Goal: Task Accomplishment & Management: Manage account settings

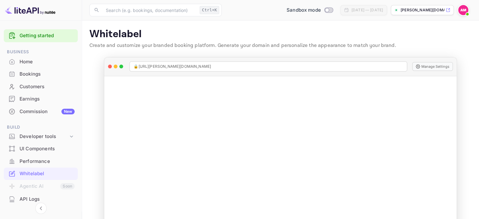
click at [27, 64] on div "Home" at bounding box center [47, 61] width 55 height 7
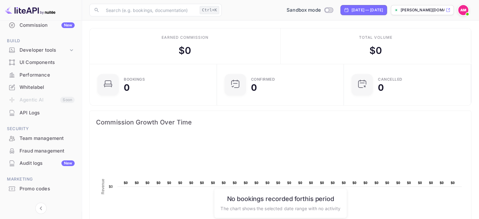
scroll to position [97, 0]
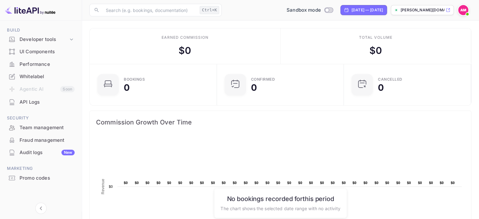
click at [31, 79] on div "Whitelabel" at bounding box center [47, 76] width 55 height 7
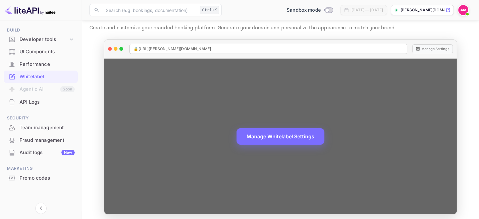
scroll to position [20, 0]
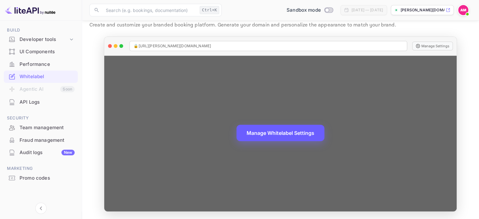
click at [274, 134] on button "Manage Whitelabel Settings" at bounding box center [281, 133] width 88 height 16
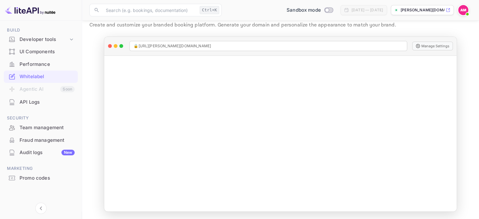
scroll to position [0, 0]
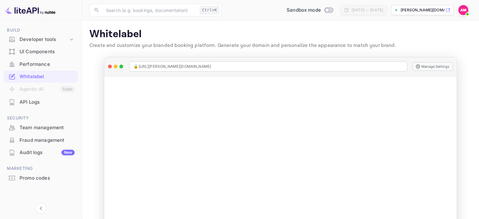
drag, startPoint x: 88, startPoint y: 33, endPoint x: 398, endPoint y: 53, distance: 310.7
click at [398, 53] on main "Whitelabel Create and customize your branded booking platform. Generate your do…" at bounding box center [280, 129] width 397 height 219
click at [400, 49] on p "Create and customize your branded booking platform. Generate your domain and pe…" at bounding box center [280, 46] width 382 height 8
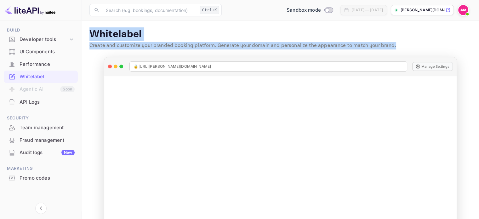
drag, startPoint x: 399, startPoint y: 43, endPoint x: 86, endPoint y: 26, distance: 313.4
click at [86, 26] on main "Whitelabel Create and customize your branded booking platform. Generate your do…" at bounding box center [280, 129] width 397 height 219
drag, startPoint x: 84, startPoint y: 26, endPoint x: 398, endPoint y: 46, distance: 315.5
click at [398, 46] on main "Whitelabel Create and customize your branded booking platform. Generate your do…" at bounding box center [280, 129] width 397 height 219
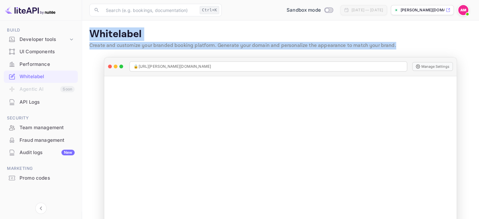
click at [398, 46] on p "Create and customize your branded booking platform. Generate your domain and pe…" at bounding box center [280, 46] width 382 height 8
drag, startPoint x: 83, startPoint y: 28, endPoint x: 398, endPoint y: 47, distance: 315.4
click at [398, 47] on main "Whitelabel Create and customize your branded booking platform. Generate your do…" at bounding box center [280, 129] width 397 height 219
click at [398, 47] on p "Create and customize your branded booking platform. Generate your domain and pe…" at bounding box center [280, 46] width 382 height 8
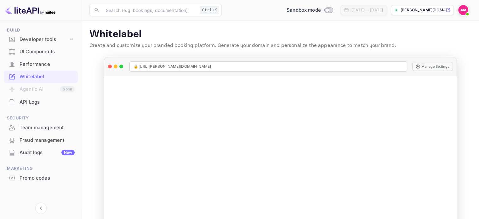
click at [39, 64] on div "Performance" at bounding box center [47, 64] width 55 height 7
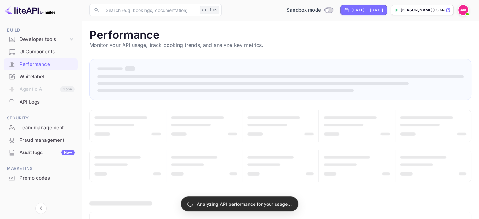
click at [216, 44] on p "Monitor your API usage, track booking trends, and analyze key metrics." at bounding box center [280, 45] width 382 height 8
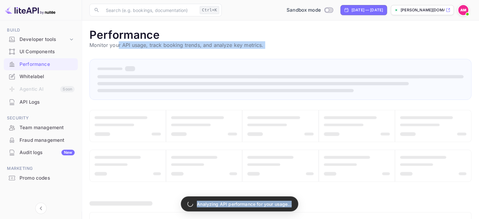
drag, startPoint x: 117, startPoint y: 44, endPoint x: 269, endPoint y: 49, distance: 152.3
click at [269, 49] on main "Performance Monitor your API usage, track booking trends, and analyze key metri…" at bounding box center [280, 182] width 397 height 325
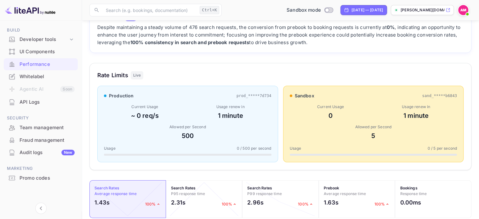
scroll to position [62, 0]
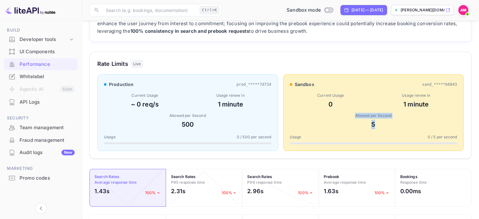
drag, startPoint x: 348, startPoint y: 113, endPoint x: 386, endPoint y: 125, distance: 40.3
click at [386, 125] on div "Allowed per Second 5" at bounding box center [374, 121] width 168 height 16
click at [386, 125] on div "5" at bounding box center [374, 124] width 168 height 9
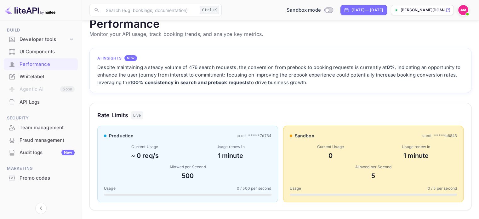
scroll to position [0, 0]
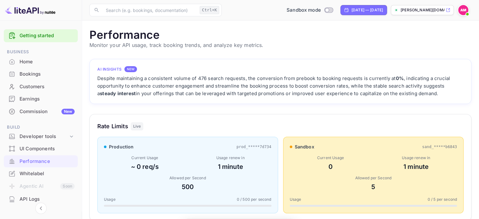
scroll to position [158, 377]
click at [321, 10] on input "Switch to Production mode" at bounding box center [327, 10] width 13 height 4
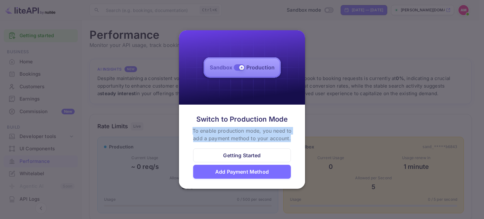
drag, startPoint x: 189, startPoint y: 129, endPoint x: 295, endPoint y: 138, distance: 106.6
click at [295, 138] on div "Switch to Production Mode To enable production mode, you need to add a payment …" at bounding box center [242, 128] width 111 height 28
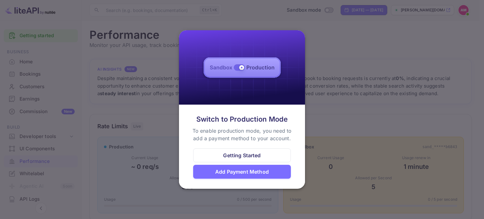
click at [252, 175] on div "Add Payment Method" at bounding box center [242, 172] width 54 height 8
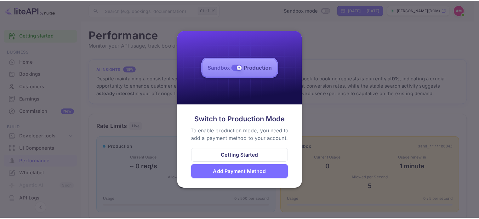
scroll to position [5, 5]
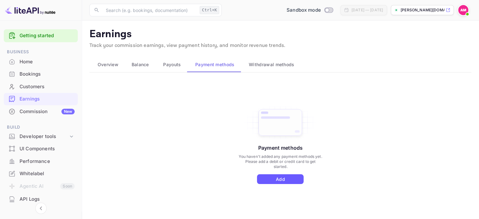
click at [282, 178] on button "Add" at bounding box center [280, 179] width 47 height 10
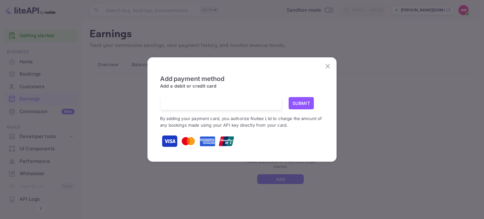
click at [303, 103] on button "Submit" at bounding box center [301, 103] width 25 height 12
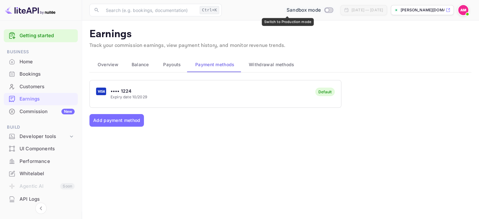
click at [321, 9] on input "Switch to Production mode" at bounding box center [327, 10] width 13 height 4
checkbox input "false"
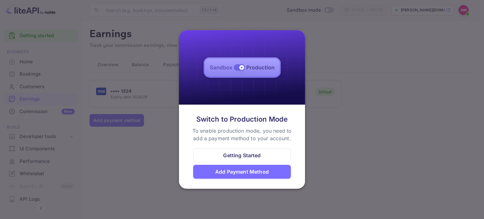
click at [226, 122] on div "Switch to Production Mode" at bounding box center [242, 119] width 92 height 10
click at [366, 140] on div at bounding box center [242, 109] width 484 height 219
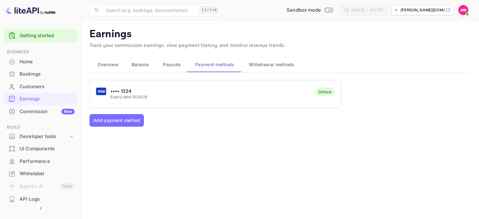
click at [335, 135] on div "•••• 1224 Expiry date 10/2029 Default Add payment method" at bounding box center [280, 151] width 382 height 142
click at [422, 9] on p "[PERSON_NAME][DOMAIN_NAME]..." at bounding box center [423, 10] width 44 height 6
click at [321, 9] on input "Switch to Production mode" at bounding box center [327, 10] width 13 height 4
checkbox input "true"
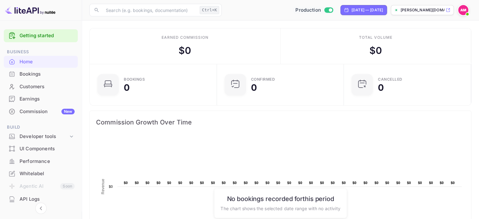
click at [463, 9] on img at bounding box center [464, 10] width 10 height 10
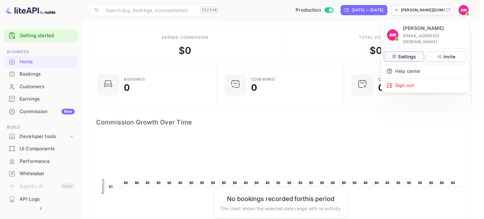
click at [398, 53] on p "Settings" at bounding box center [407, 56] width 18 height 7
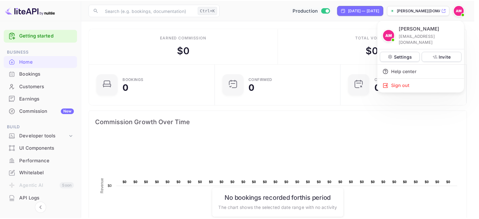
scroll to position [5, 5]
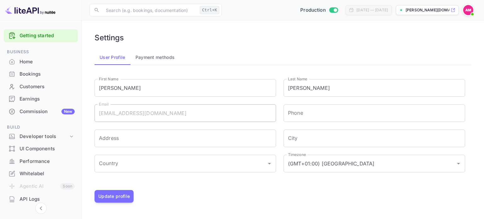
click at [151, 55] on button "Payment methods" at bounding box center [154, 57] width 49 height 15
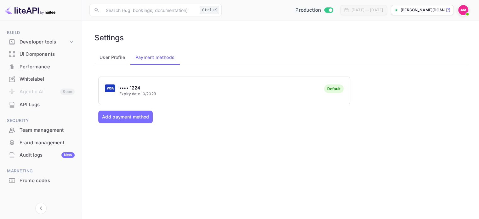
scroll to position [97, 0]
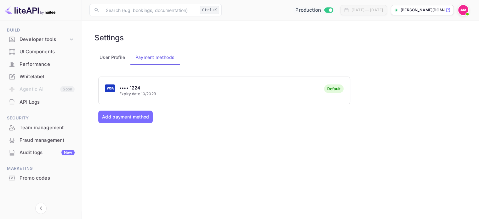
click at [58, 150] on div "Audit logs New" at bounding box center [47, 152] width 55 height 7
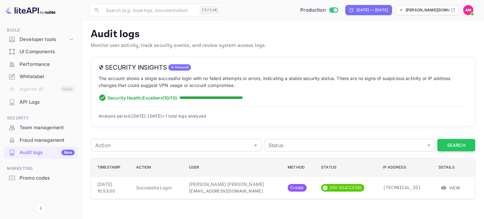
drag, startPoint x: 113, startPoint y: 69, endPoint x: 202, endPoint y: 90, distance: 91.3
click at [202, 90] on div "Security Insights AI Powered The account shows a single successful login with n…" at bounding box center [283, 91] width 384 height 69
drag, startPoint x: 127, startPoint y: 87, endPoint x: 274, endPoint y: 114, distance: 149.4
click at [274, 114] on div "Security Insights AI Powered The account shows a single successful login with n…" at bounding box center [283, 91] width 384 height 69
click at [273, 107] on div "Analysis period: Sep 14 - Sep 14, 2025 • 1 total logs analyzed" at bounding box center [283, 113] width 369 height 13
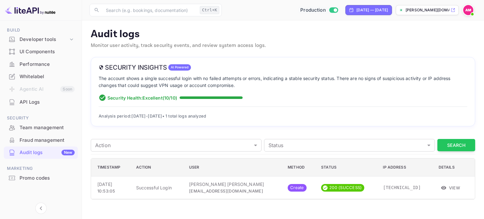
click at [40, 139] on div "Fraud management" at bounding box center [47, 140] width 55 height 7
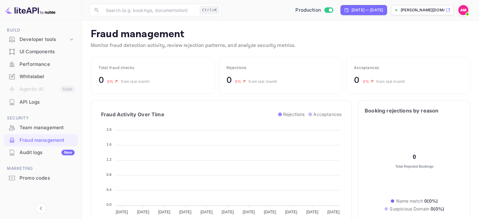
click at [57, 129] on div "Team management" at bounding box center [47, 127] width 55 height 7
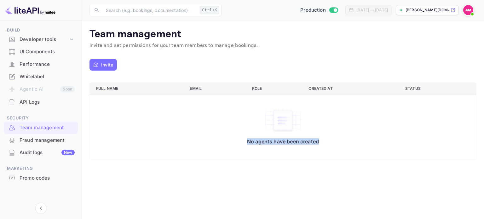
drag, startPoint x: 228, startPoint y: 139, endPoint x: 330, endPoint y: 145, distance: 102.9
click at [326, 145] on div "No agents have been created" at bounding box center [283, 127] width 374 height 62
click at [307, 150] on div "No agents have been created" at bounding box center [283, 127] width 374 height 62
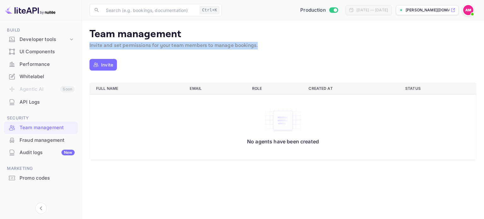
drag, startPoint x: 87, startPoint y: 44, endPoint x: 260, endPoint y: 48, distance: 173.0
click at [260, 48] on main "Team management Invite and set permissions for your team members to manage book…" at bounding box center [283, 119] width 402 height 199
click at [260, 48] on p "Invite and set permissions for your team members to manage bookings." at bounding box center [282, 46] width 387 height 8
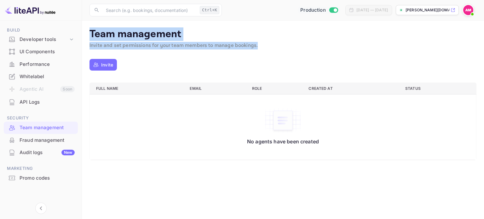
drag, startPoint x: 255, startPoint y: 47, endPoint x: 88, endPoint y: 29, distance: 167.6
click at [88, 29] on main "Team management Invite and set permissions for your team members to manage book…" at bounding box center [283, 119] width 402 height 199
click at [93, 39] on p "Team management" at bounding box center [282, 34] width 387 height 13
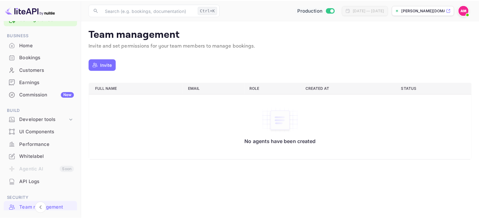
scroll to position [3, 0]
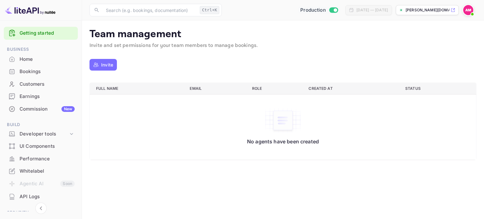
click at [48, 111] on div "Commission New" at bounding box center [47, 109] width 55 height 7
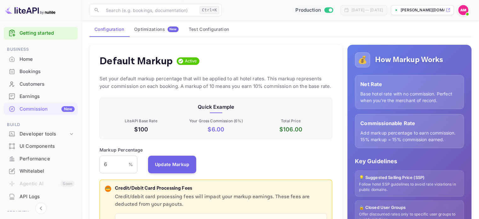
scroll to position [32, 0]
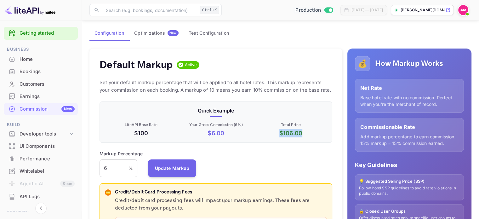
click at [318, 135] on p "$ 106.00" at bounding box center [291, 133] width 72 height 9
click at [285, 141] on div "Quick Example LiteAPI Base Rate $100 Your Gross Commission ( 6 %) $ 6.00 Total …" at bounding box center [216, 121] width 233 height 41
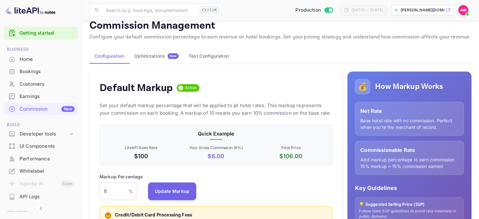
scroll to position [0, 0]
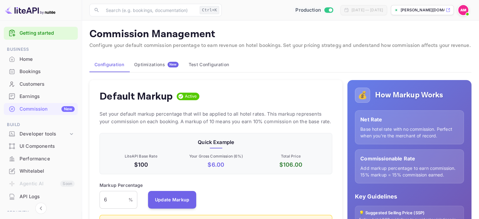
click at [157, 63] on div "Optimizations New" at bounding box center [156, 65] width 44 height 6
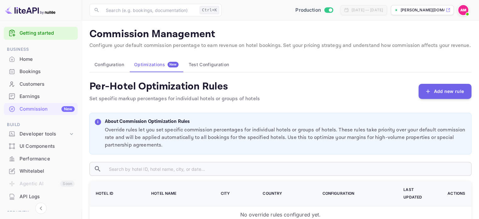
click at [205, 62] on button "Test Configuration" at bounding box center [209, 64] width 50 height 15
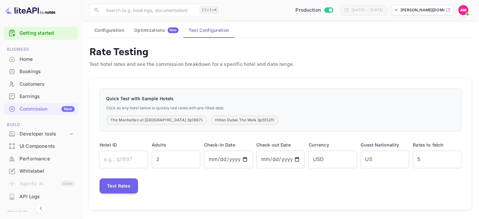
scroll to position [35, 0]
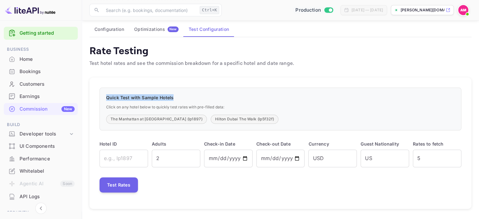
drag, startPoint x: 104, startPoint y: 97, endPoint x: 122, endPoint y: 109, distance: 21.9
click at [185, 99] on div "Quick Test with Sample Hotels Click on any hotel below to quickly test rates wi…" at bounding box center [281, 109] width 362 height 43
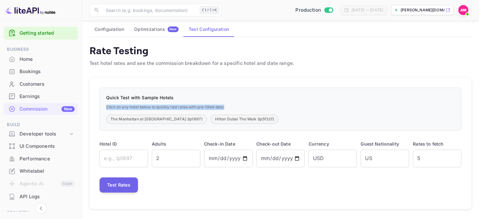
drag, startPoint x: 102, startPoint y: 108, endPoint x: 242, endPoint y: 106, distance: 139.6
click at [242, 106] on div "Quick Test with Sample Hotels Click on any hotel below to quickly test rates wi…" at bounding box center [281, 109] width 362 height 43
click at [236, 106] on p "Click on any hotel below to quickly test rates with pre-filled data:" at bounding box center [280, 107] width 349 height 5
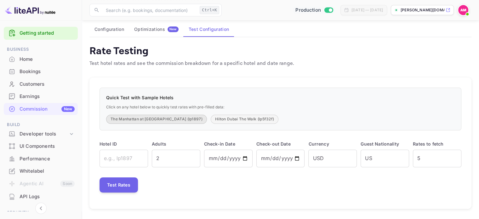
click at [147, 119] on button "The Manhattan at Times Square (lp1897)" at bounding box center [156, 119] width 101 height 9
type input "lp1897"
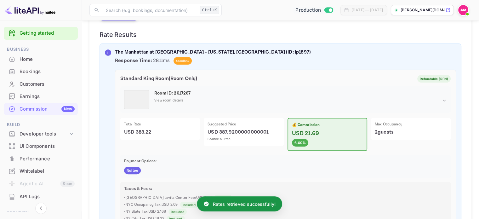
scroll to position [158, 0]
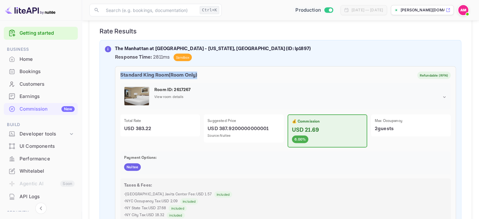
drag, startPoint x: 129, startPoint y: 79, endPoint x: 220, endPoint y: 72, distance: 92.0
click at [220, 72] on div "Standard King Room ( Room Only ) Refundable (RFN) Room ID: 2617267 View room de…" at bounding box center [285, 150] width 341 height 169
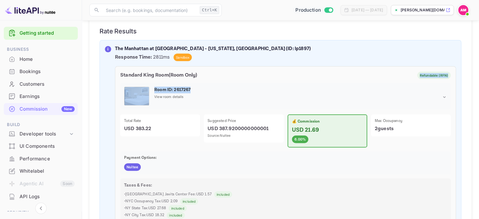
drag, startPoint x: 420, startPoint y: 75, endPoint x: 457, endPoint y: 80, distance: 37.3
click at [216, 130] on p "USD 387.9200000000001" at bounding box center [244, 129] width 72 height 8
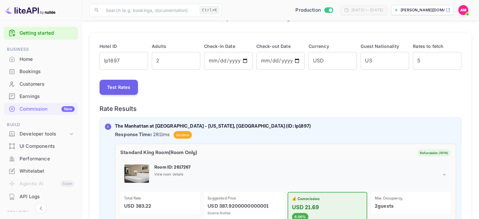
scroll to position [0, 0]
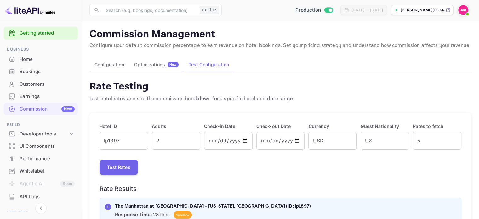
click at [149, 64] on div "Optimizations New" at bounding box center [156, 65] width 44 height 6
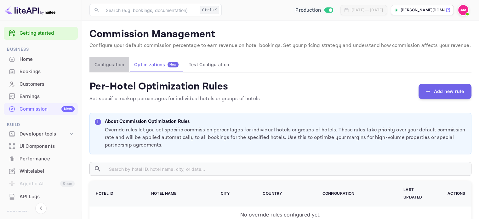
click at [101, 67] on button "Configuration" at bounding box center [109, 64] width 40 height 15
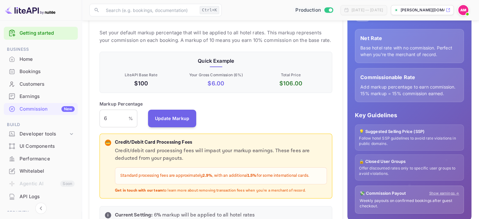
scroll to position [95, 0]
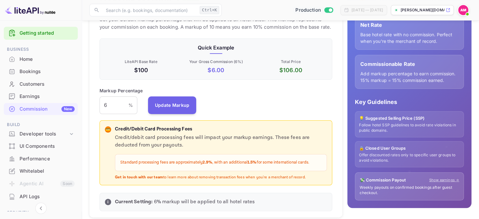
drag, startPoint x: 172, startPoint y: 162, endPoint x: 323, endPoint y: 163, distance: 150.6
click at [323, 163] on div "Standard processing fees are approximately 2.9% , with an additional 1.5% for s…" at bounding box center [221, 162] width 212 height 17
click at [315, 163] on p "Standard processing fees are approximately 2.9% , with an additional 1.5% for s…" at bounding box center [220, 162] width 201 height 6
drag, startPoint x: 110, startPoint y: 162, endPoint x: 313, endPoint y: 175, distance: 203.4
click at [313, 175] on div "💳 Credit/Debit Card Processing Fees Credit/debit card processing fees will impa…" at bounding box center [216, 153] width 222 height 55
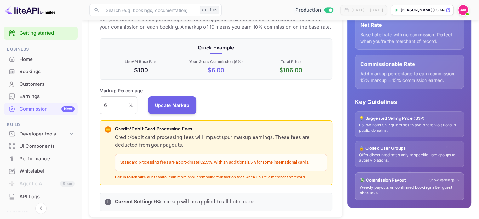
click at [236, 165] on div "Standard processing fees are approximately 2.9% , with an additional 1.5% for s…" at bounding box center [221, 162] width 212 height 17
click at [30, 59] on div "Home" at bounding box center [47, 59] width 55 height 7
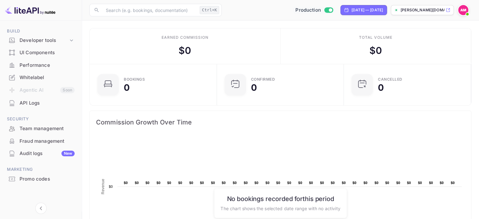
scroll to position [97, 0]
click at [31, 77] on div "Whitelabel" at bounding box center [47, 76] width 55 height 7
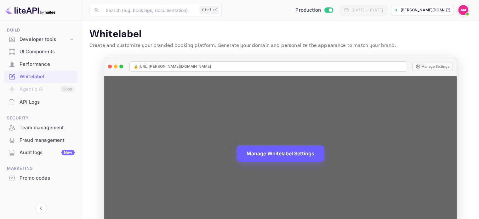
click at [285, 154] on button "Manage Whitelabel Settings" at bounding box center [281, 153] width 88 height 16
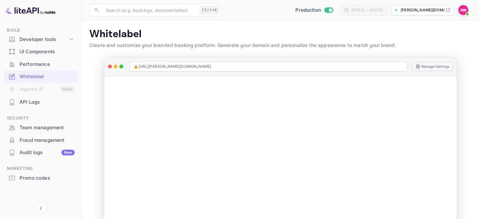
click at [462, 9] on img at bounding box center [464, 10] width 10 height 10
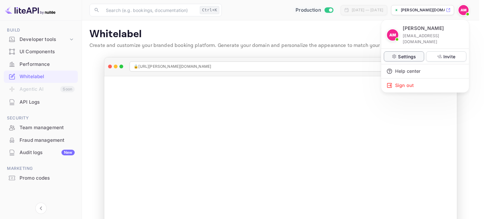
click at [402, 53] on p "Settings" at bounding box center [407, 56] width 18 height 7
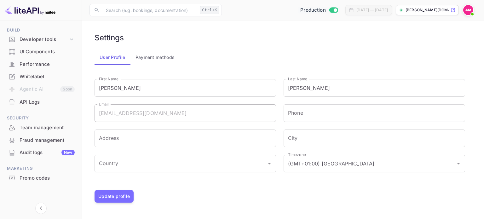
click at [156, 55] on button "Payment methods" at bounding box center [154, 57] width 49 height 15
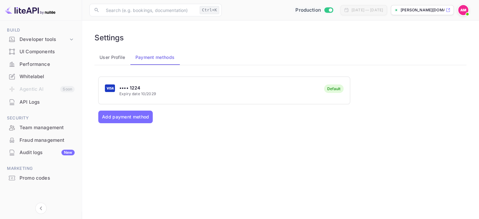
click at [116, 63] on button "User Profile" at bounding box center [113, 57] width 36 height 15
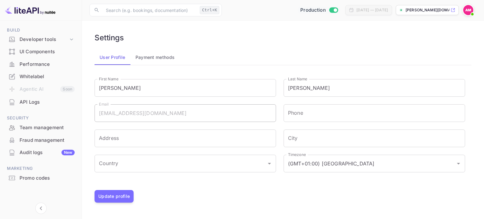
click at [31, 78] on div "Whitelabel" at bounding box center [47, 76] width 55 height 7
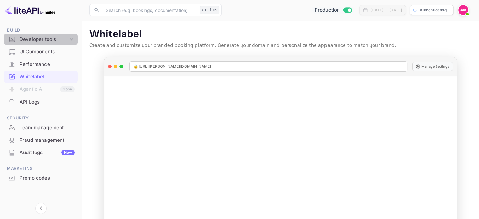
click at [41, 40] on div "Developer tools" at bounding box center [44, 39] width 49 height 7
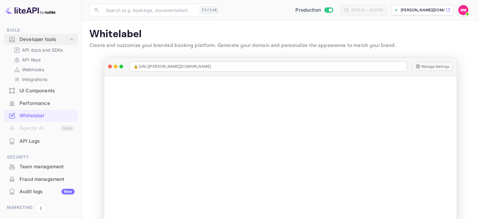
click at [45, 39] on div "Developer tools" at bounding box center [44, 39] width 49 height 7
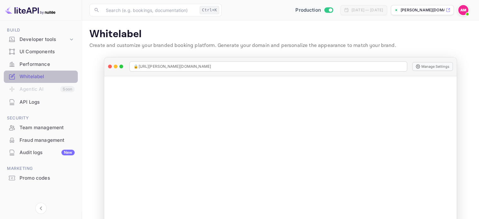
click at [43, 76] on div "Whitelabel" at bounding box center [47, 76] width 55 height 7
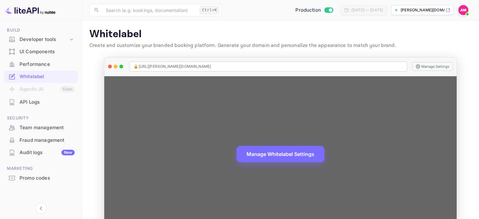
click at [377, 120] on div "Manage Whitelabel Settings" at bounding box center [280, 154] width 352 height 156
drag, startPoint x: 428, startPoint y: 68, endPoint x: 425, endPoint y: 69, distance: 3.5
click at [429, 68] on button "Manage Settings" at bounding box center [433, 66] width 41 height 9
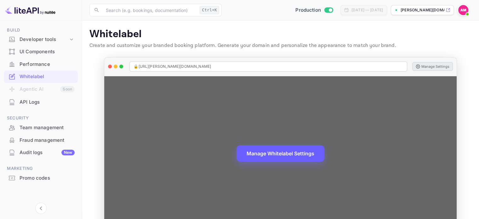
click at [285, 156] on button "Manage Whitelabel Settings" at bounding box center [281, 153] width 88 height 16
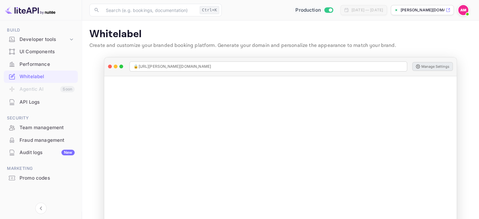
click at [408, 7] on p "[PERSON_NAME][DOMAIN_NAME]..." at bounding box center [423, 10] width 44 height 6
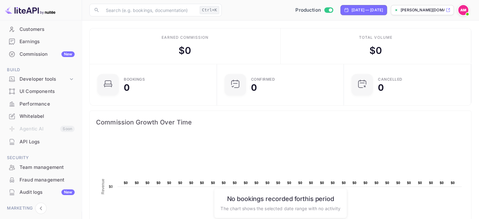
scroll to position [63, 0]
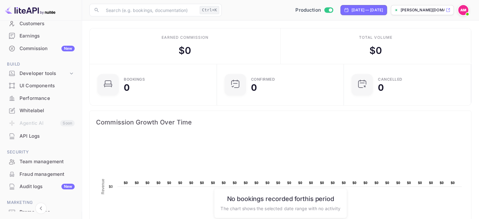
click at [40, 108] on div "Whitelabel" at bounding box center [47, 110] width 55 height 7
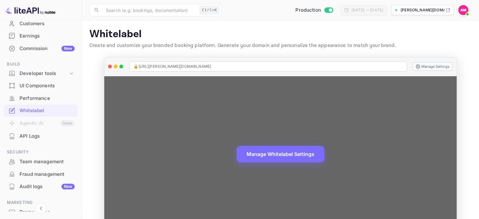
click at [216, 65] on div "🔒 [URL][PERSON_NAME][DOMAIN_NAME]" at bounding box center [269, 66] width 278 height 10
drag, startPoint x: 213, startPoint y: 66, endPoint x: 136, endPoint y: 67, distance: 76.6
click at [136, 67] on div "🔒 [URL][PERSON_NAME][DOMAIN_NAME]" at bounding box center [269, 66] width 278 height 10
click at [222, 52] on main "Whitelabel Create and customize your branded booking platform. Generate your do…" at bounding box center [280, 129] width 397 height 219
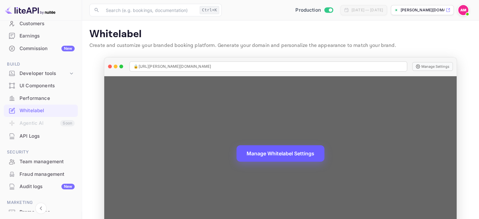
click at [278, 148] on button "Manage Whitelabel Settings" at bounding box center [281, 153] width 88 height 16
